Goal: Check status: Check status

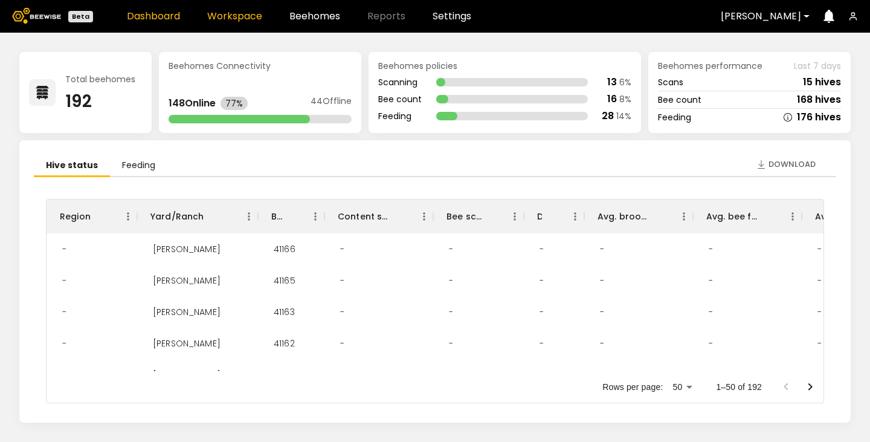
click at [244, 19] on link "Workspace" at bounding box center [234, 16] width 55 height 10
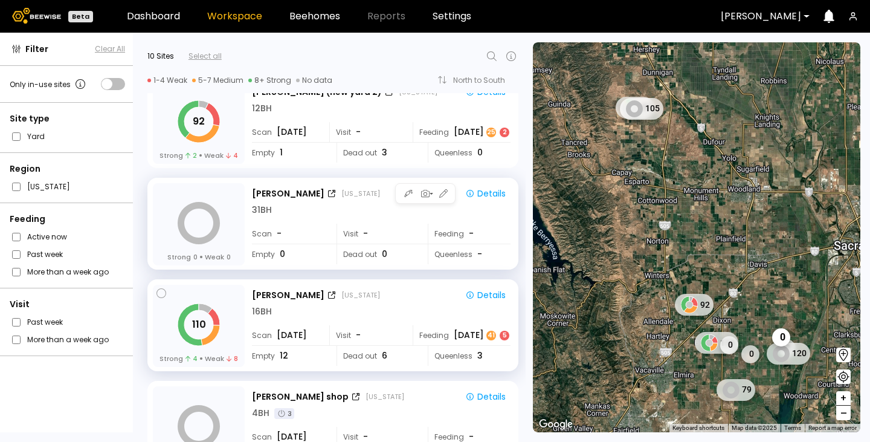
scroll to position [259, 0]
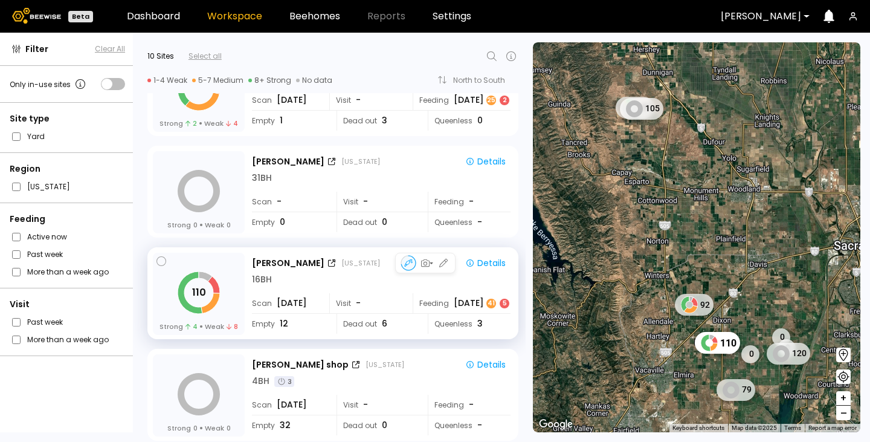
click at [294, 287] on div "[PERSON_NAME] [US_STATE] Details 16 BH Scan [DATE] Visit - Feeding [DATE] 5 Emp…" at bounding box center [382, 294] width 261 height 83
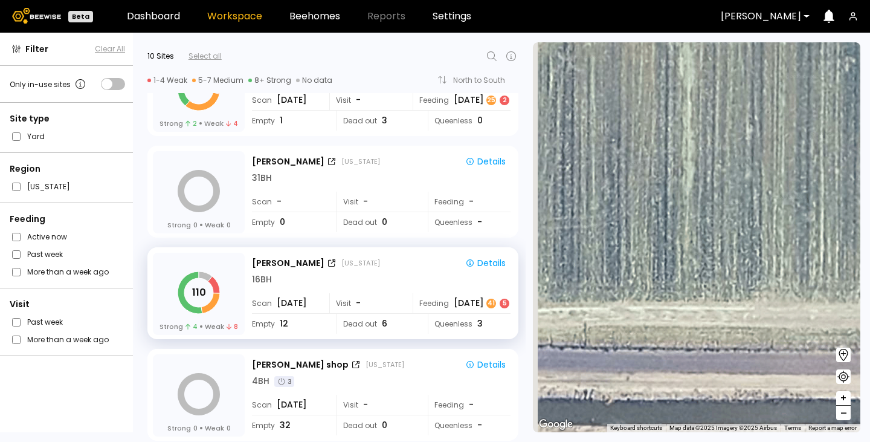
drag, startPoint x: 756, startPoint y: 228, endPoint x: 870, endPoint y: 216, distance: 114.3
click at [870, 216] on section "← Move left → Move right ↑ Move up ↓ Move down + Zoom in - Zoom out Home Jump l…" at bounding box center [701, 237] width 337 height 409
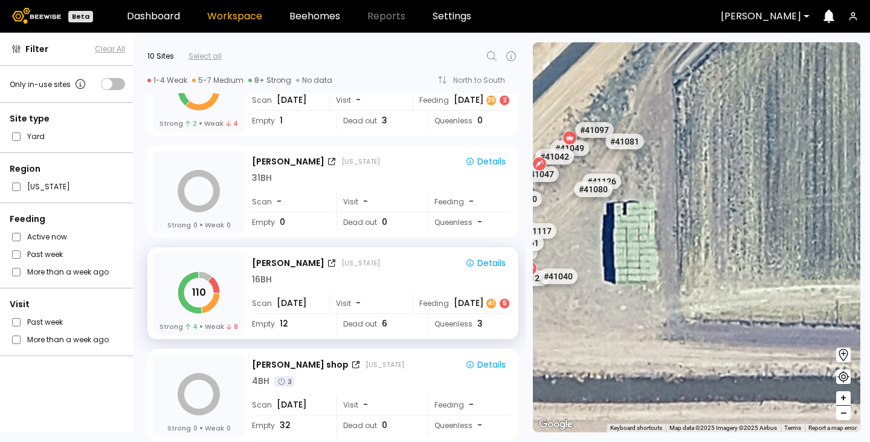
drag, startPoint x: 568, startPoint y: 235, endPoint x: 870, endPoint y: 232, distance: 301.6
click at [870, 232] on section "← Move left → Move right ↑ Move up ↓ Move down + Zoom in - Zoom out Home Jump l…" at bounding box center [701, 237] width 337 height 409
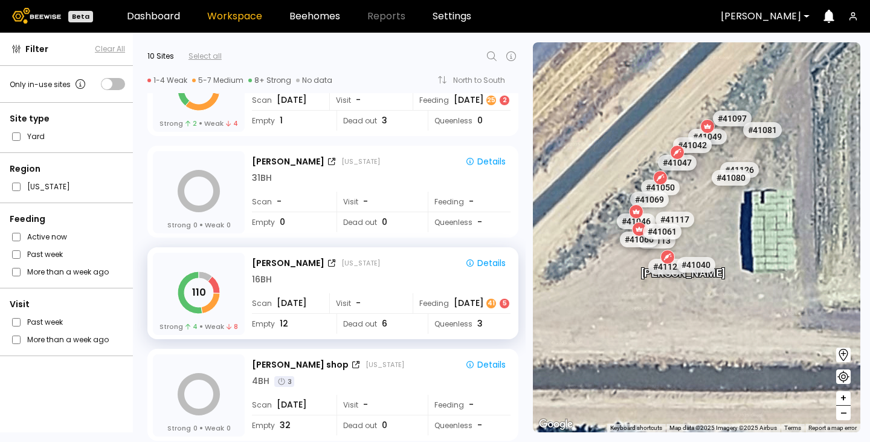
drag, startPoint x: 695, startPoint y: 230, endPoint x: 870, endPoint y: 214, distance: 176.0
click at [870, 214] on section "← Move left → Move right ↑ Move up ↓ Move down + Zoom in - Zoom out Home Jump l…" at bounding box center [701, 237] width 337 height 409
click at [475, 267] on div "Details" at bounding box center [485, 263] width 40 height 11
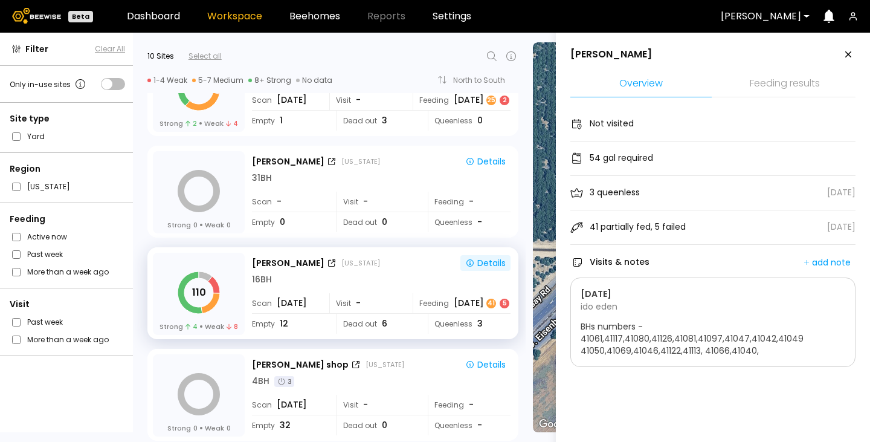
click at [771, 85] on li "Feeding results" at bounding box center [784, 84] width 141 height 26
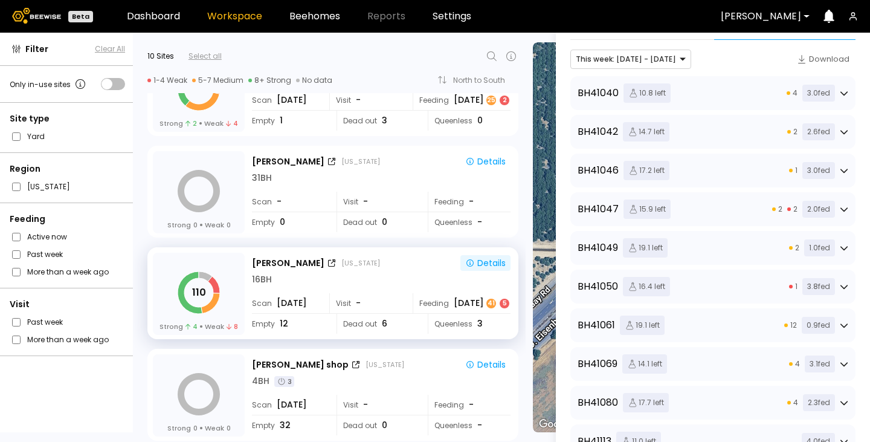
scroll to position [0, 0]
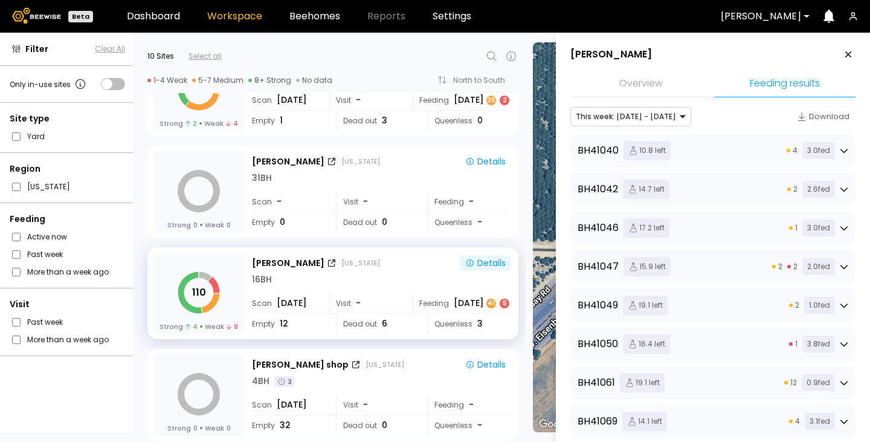
click at [769, 154] on div "BH 41040 10.8 left 4 3.0 fed" at bounding box center [713, 150] width 271 height 19
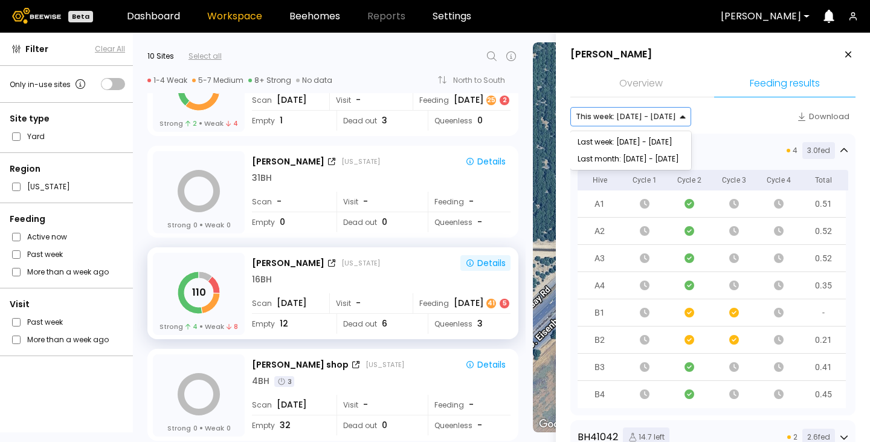
click at [663, 110] on div "This week: [DATE] - [DATE]" at bounding box center [626, 117] width 110 height 18
drag, startPoint x: 635, startPoint y: 145, endPoint x: 612, endPoint y: 147, distance: 23.1
click at [612, 147] on div "Last week: [DATE] - [DATE]" at bounding box center [631, 142] width 121 height 17
click at [734, 112] on div "This week: [DATE] - [DATE] Download" at bounding box center [713, 116] width 285 height 19
click at [806, 112] on div "Download" at bounding box center [823, 117] width 53 height 12
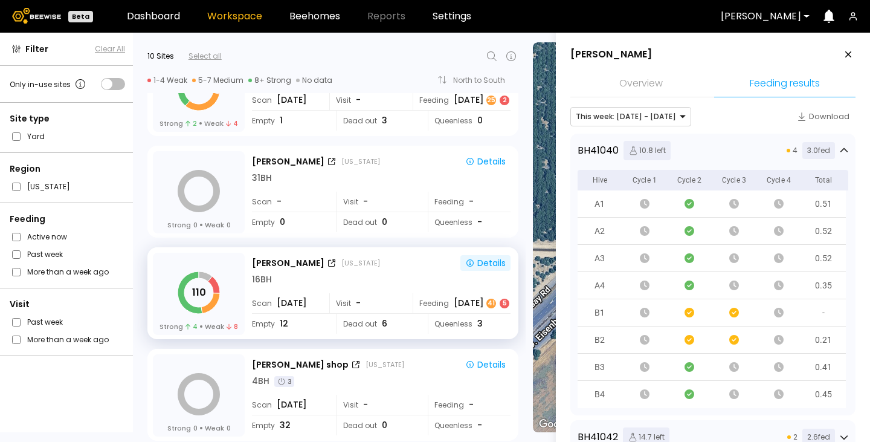
click at [844, 58] on icon at bounding box center [848, 54] width 15 height 15
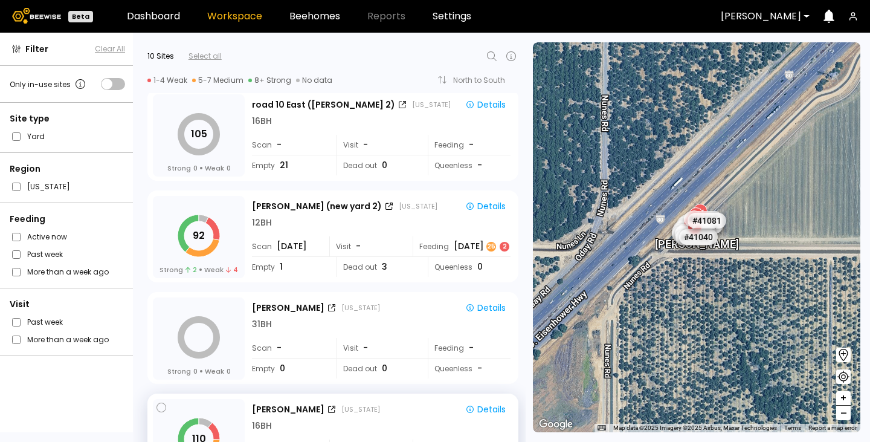
scroll to position [93, 0]
